Goal: Find specific page/section

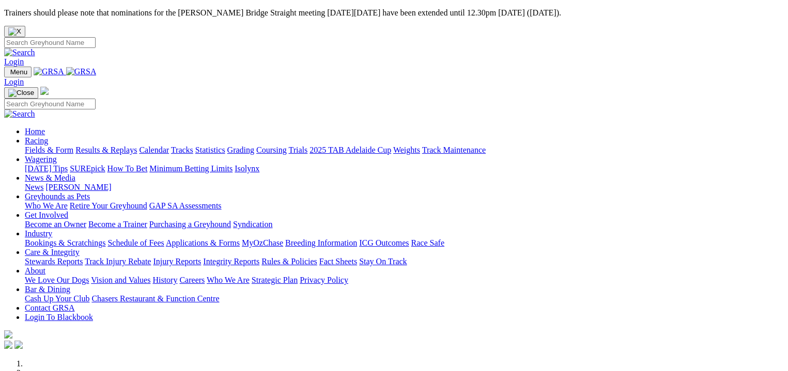
click at [33, 146] on link "Fields & Form" at bounding box center [49, 150] width 49 height 9
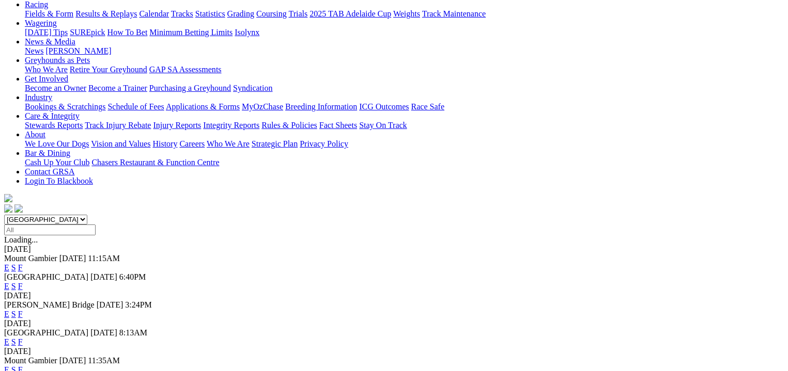
scroll to position [167, 0]
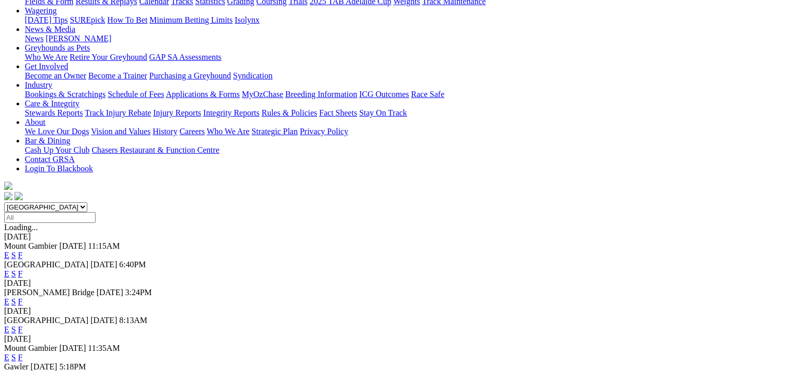
click at [23, 371] on link "F" at bounding box center [20, 376] width 5 height 9
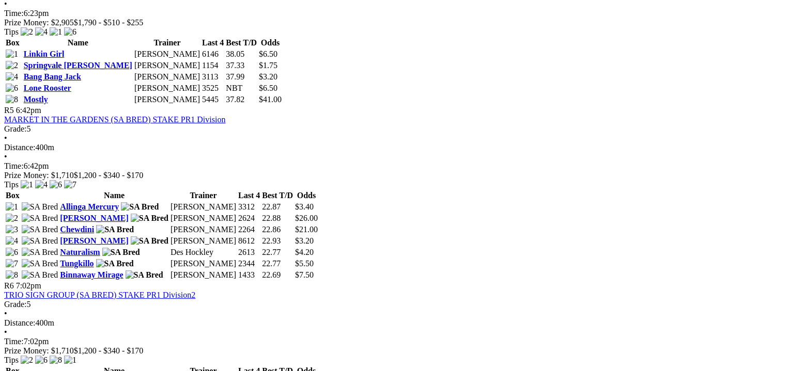
scroll to position [1111, 0]
